Goal: Task Accomplishment & Management: Use online tool/utility

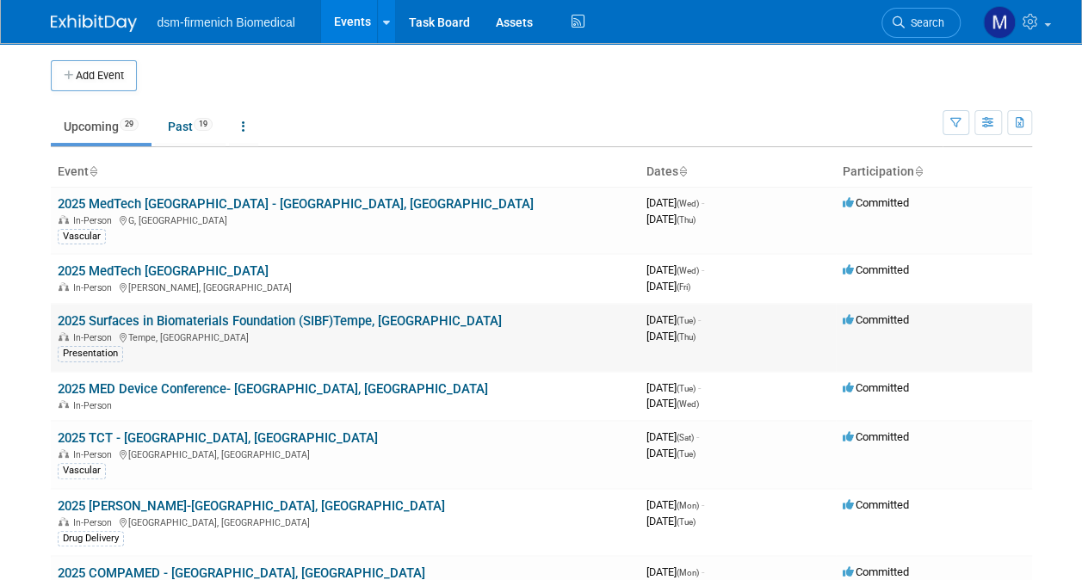
click at [101, 325] on link "2025 Surfaces in Biomaterials Foundation (SIBF)Tempe, [GEOGRAPHIC_DATA]" at bounding box center [280, 320] width 444 height 15
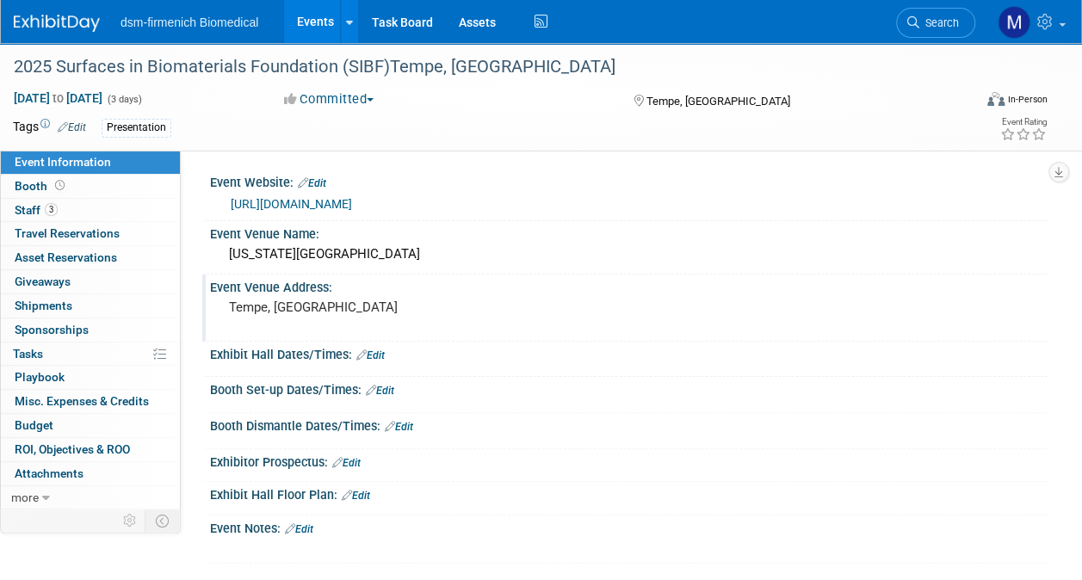
scroll to position [166, 0]
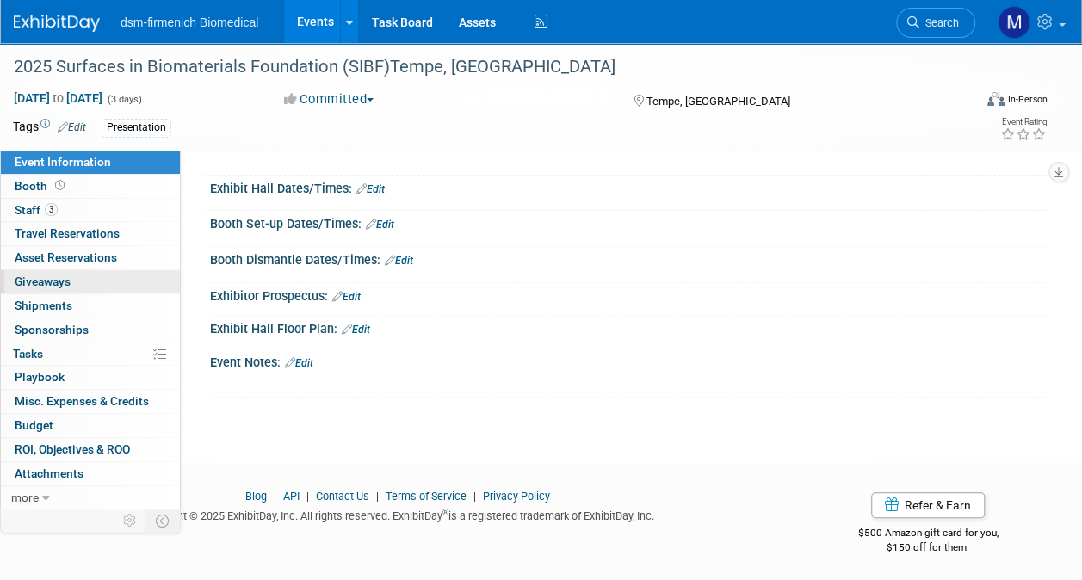
click at [64, 279] on span "Giveaways 0" at bounding box center [43, 282] width 56 height 14
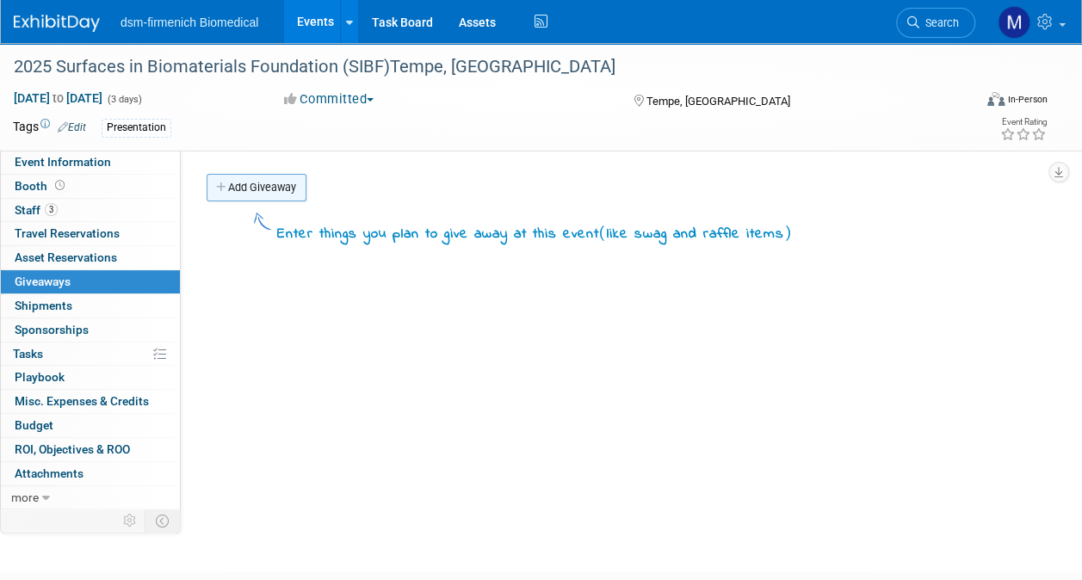
click at [271, 176] on link "Add Giveaway" at bounding box center [257, 188] width 100 height 28
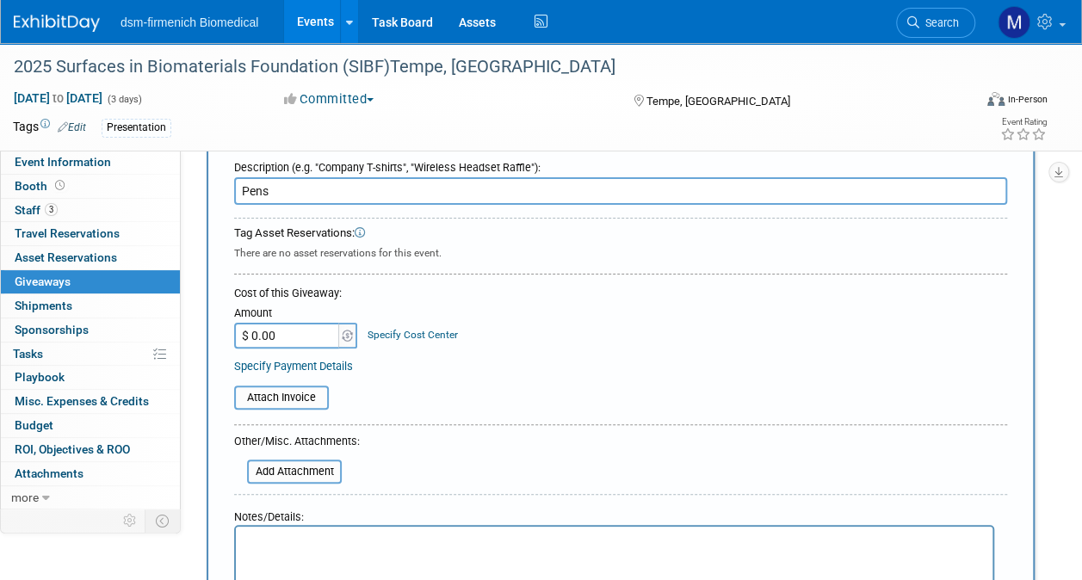
scroll to position [172, 0]
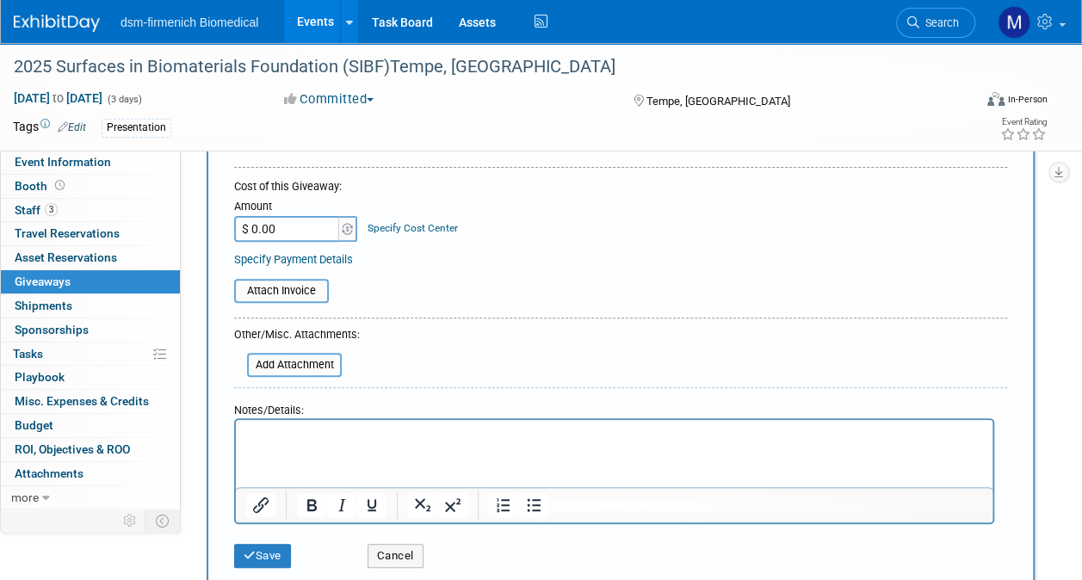
type input "Pens"
click at [260, 435] on p "Rich Text Area. Press ALT-0 for help." at bounding box center [614, 435] width 737 height 17
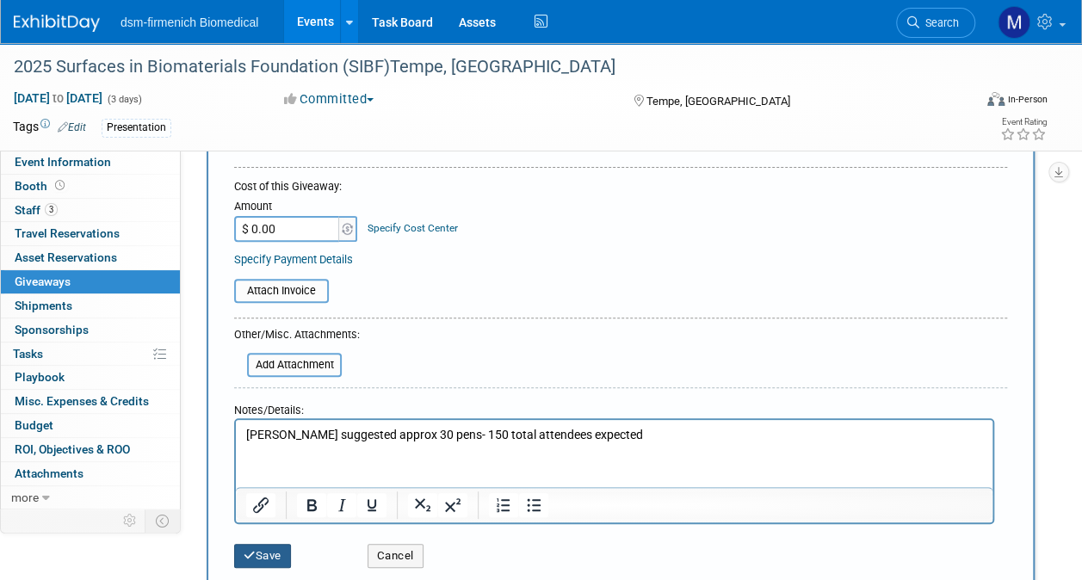
click at [282, 554] on button "Save" at bounding box center [262, 556] width 57 height 24
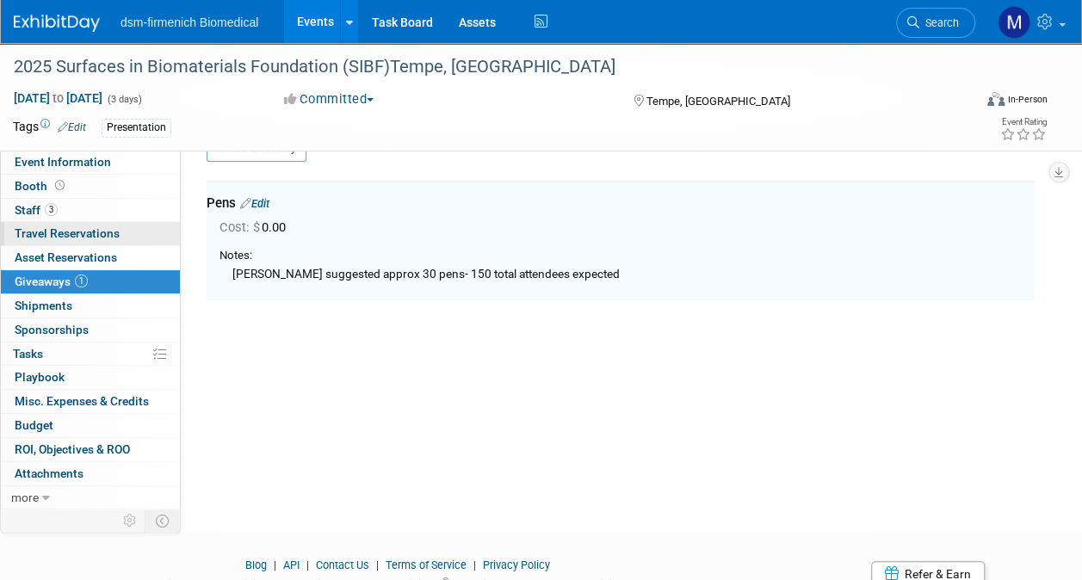
scroll to position [38, 0]
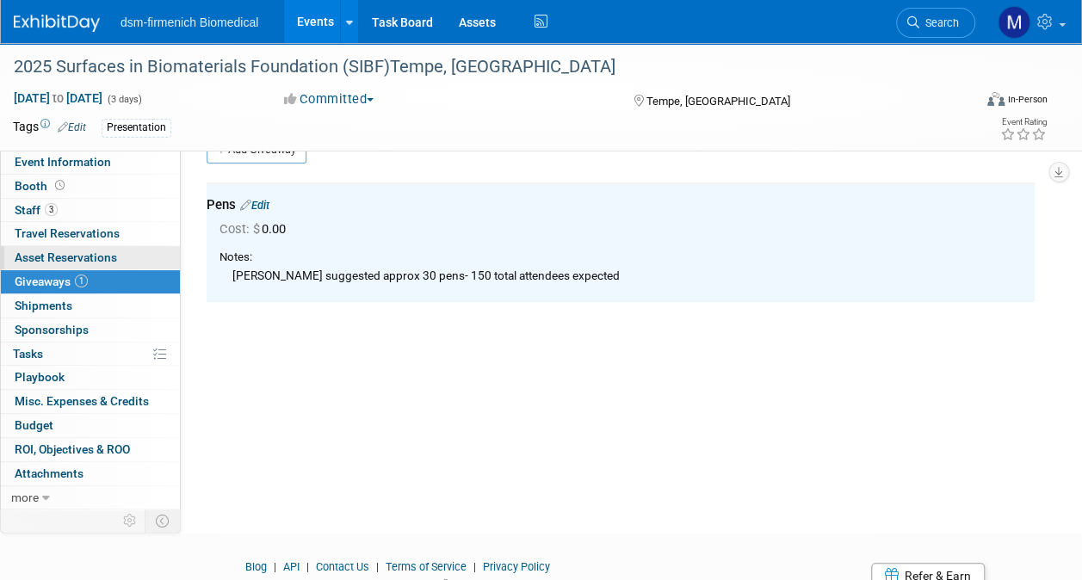
click at [46, 251] on span "Asset Reservations 0" at bounding box center [66, 257] width 102 height 14
